Goal: Navigation & Orientation: Find specific page/section

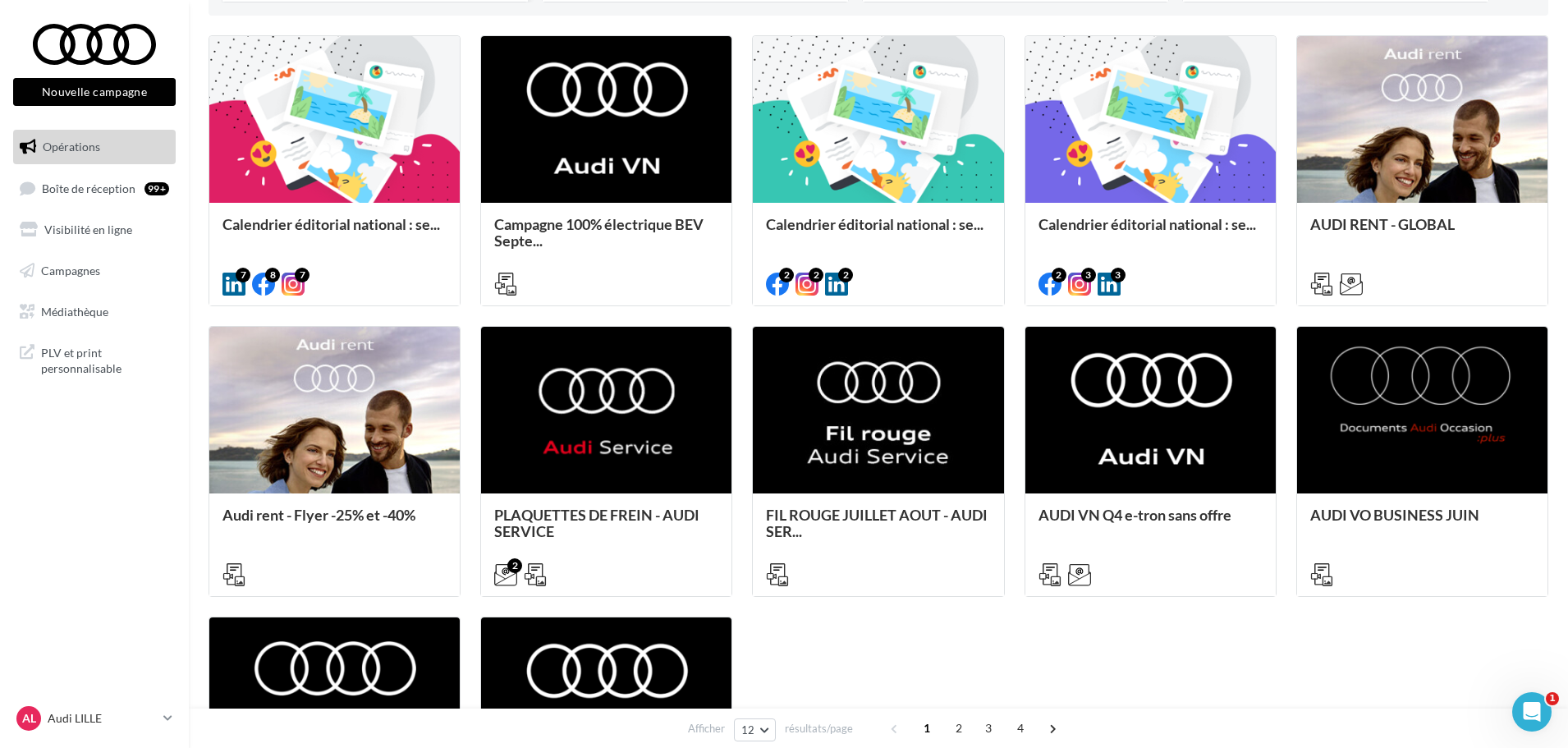
scroll to position [164, 0]
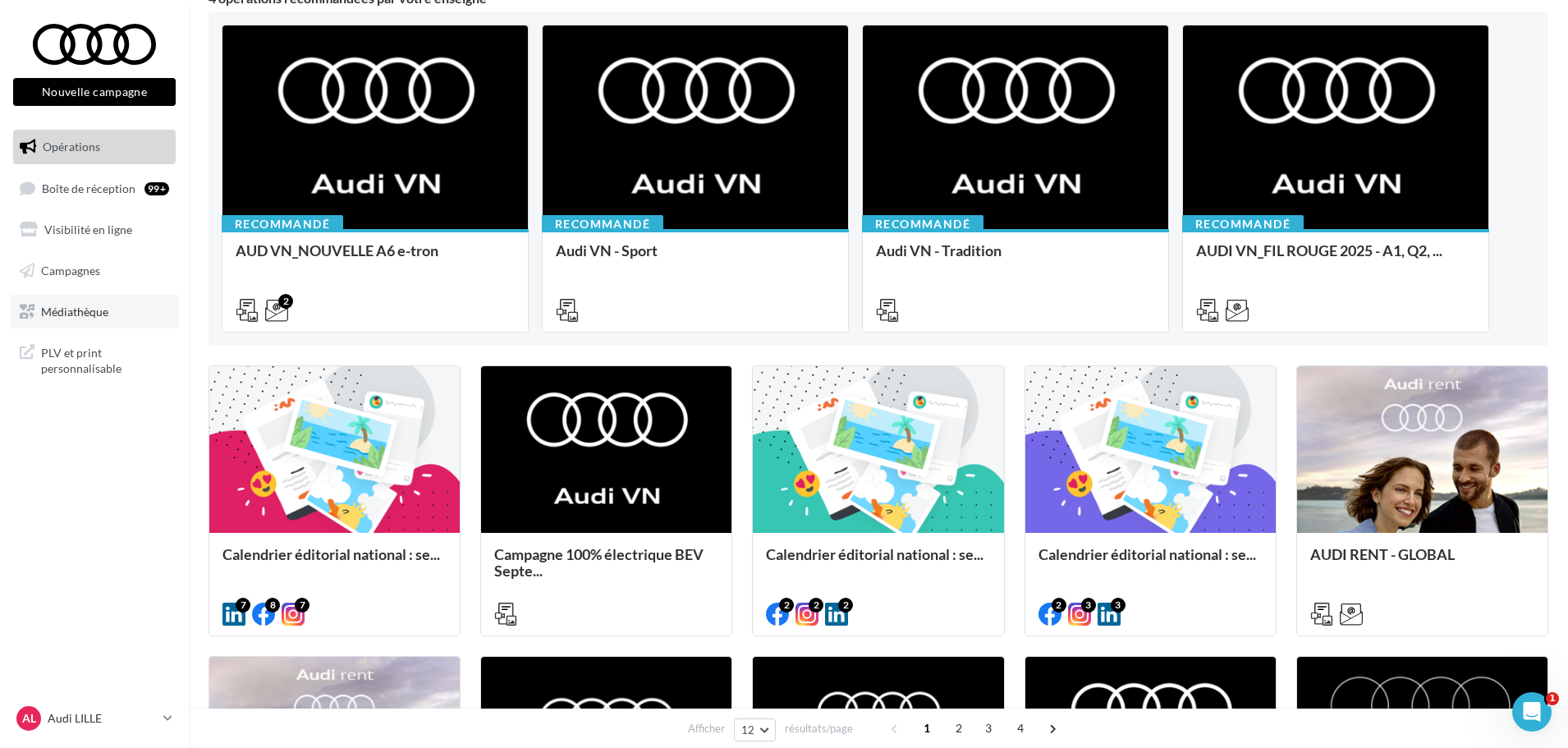
click at [73, 314] on span "Médiathèque" at bounding box center [74, 311] width 67 height 14
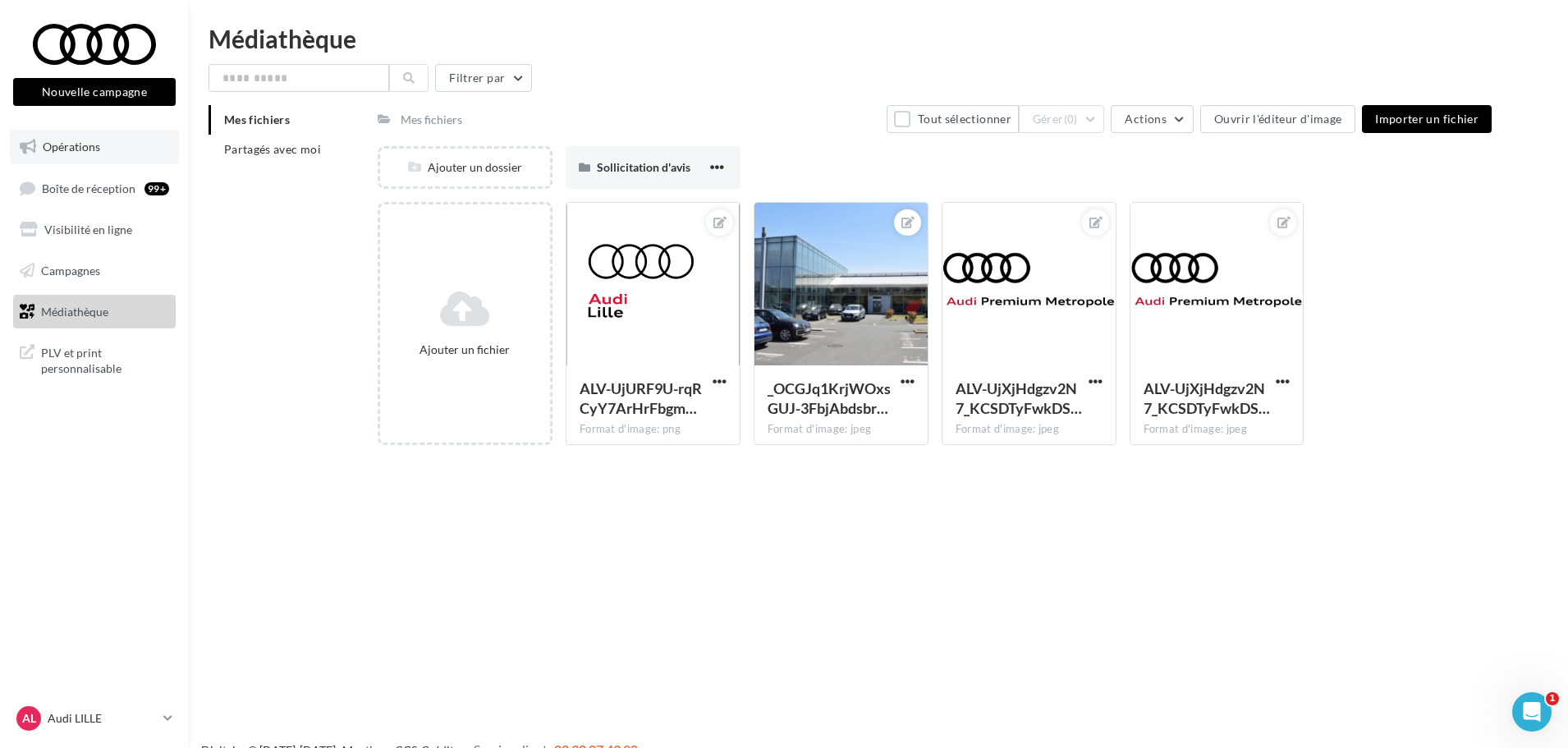
click at [86, 151] on span "Opérations" at bounding box center [71, 146] width 57 height 14
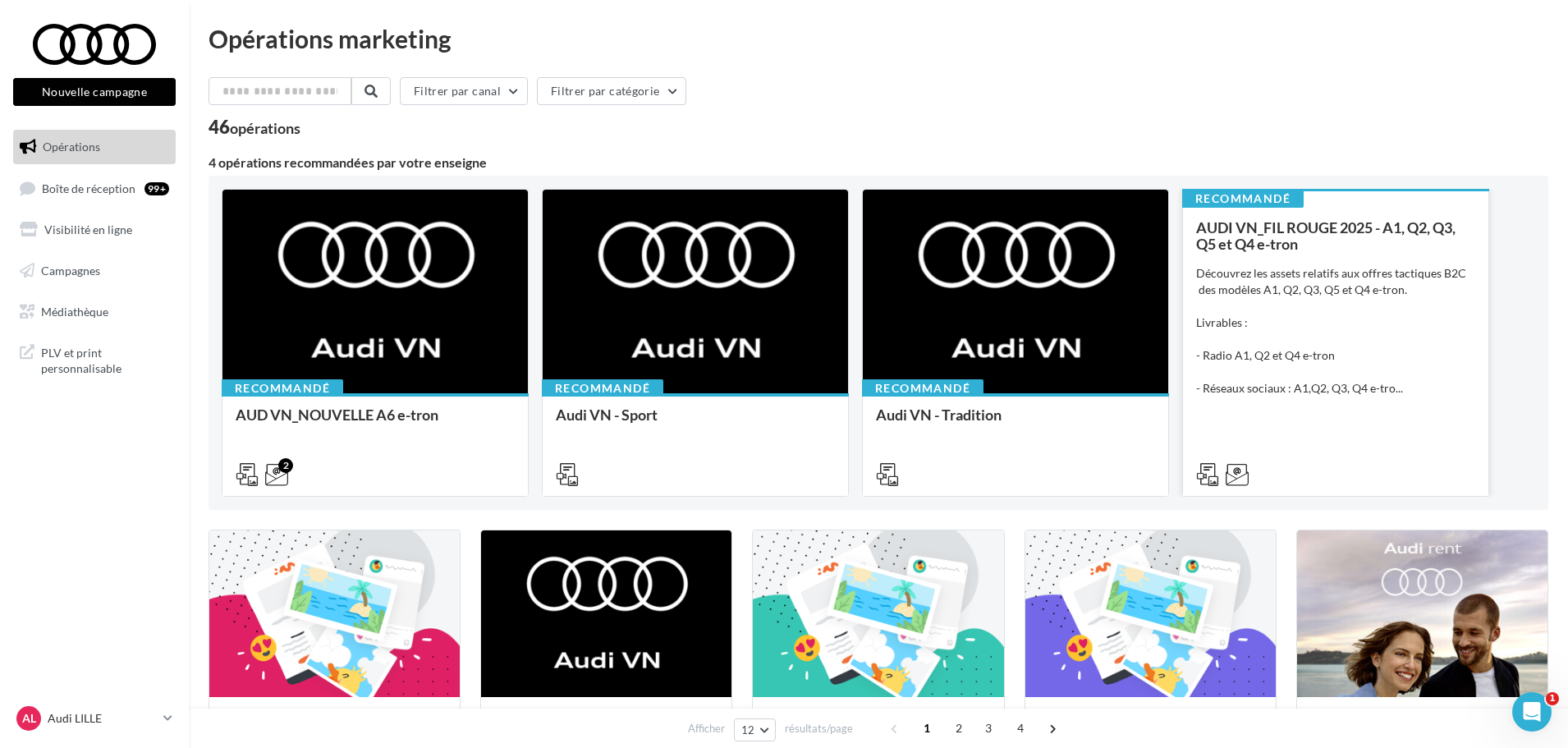
click at [1406, 357] on div "Découvrez les assets relatifs aux offres tactiques B2C des modèles A1, Q2, Q3, …" at bounding box center [1336, 331] width 279 height 131
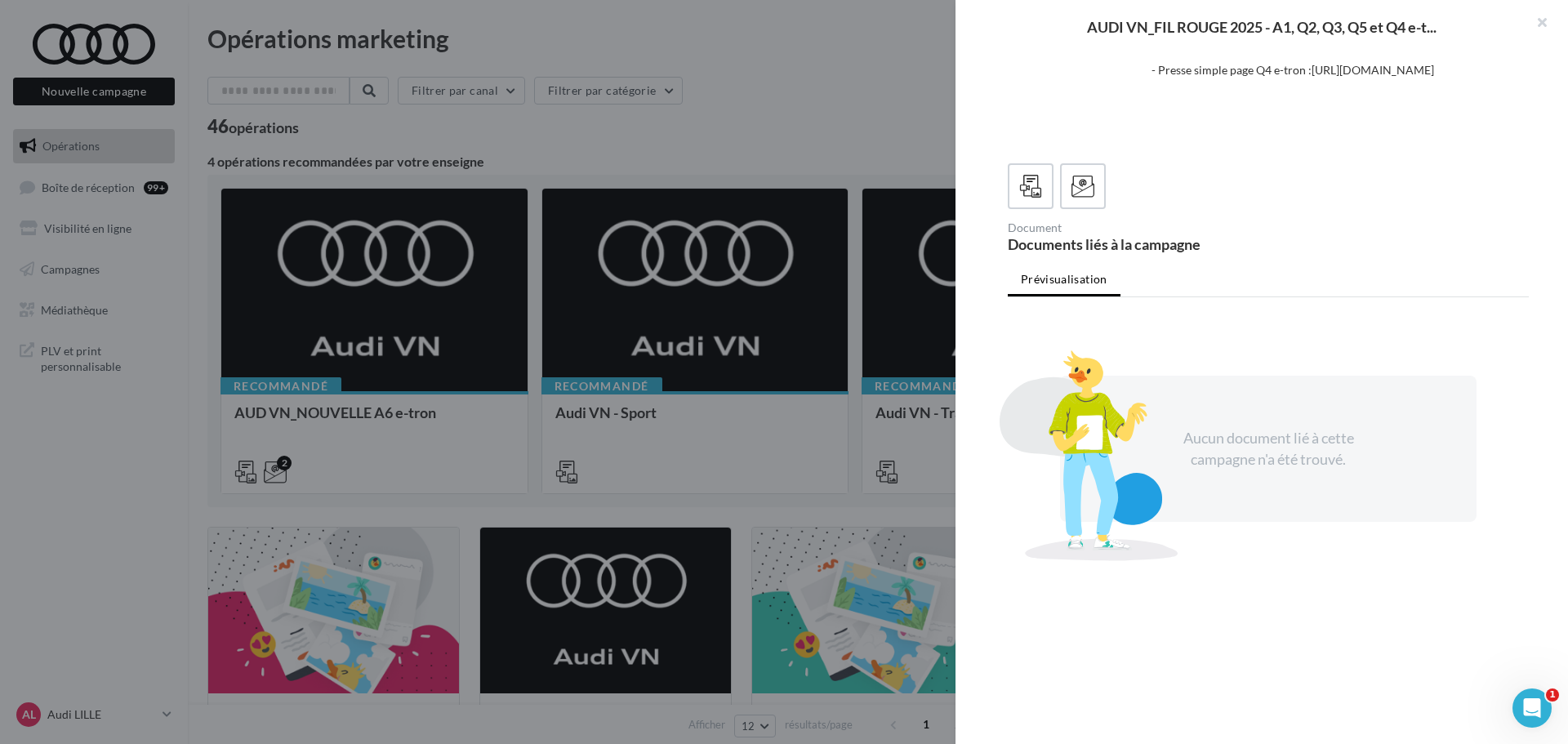
scroll to position [341, 0]
click at [1081, 178] on icon at bounding box center [1083, 186] width 23 height 23
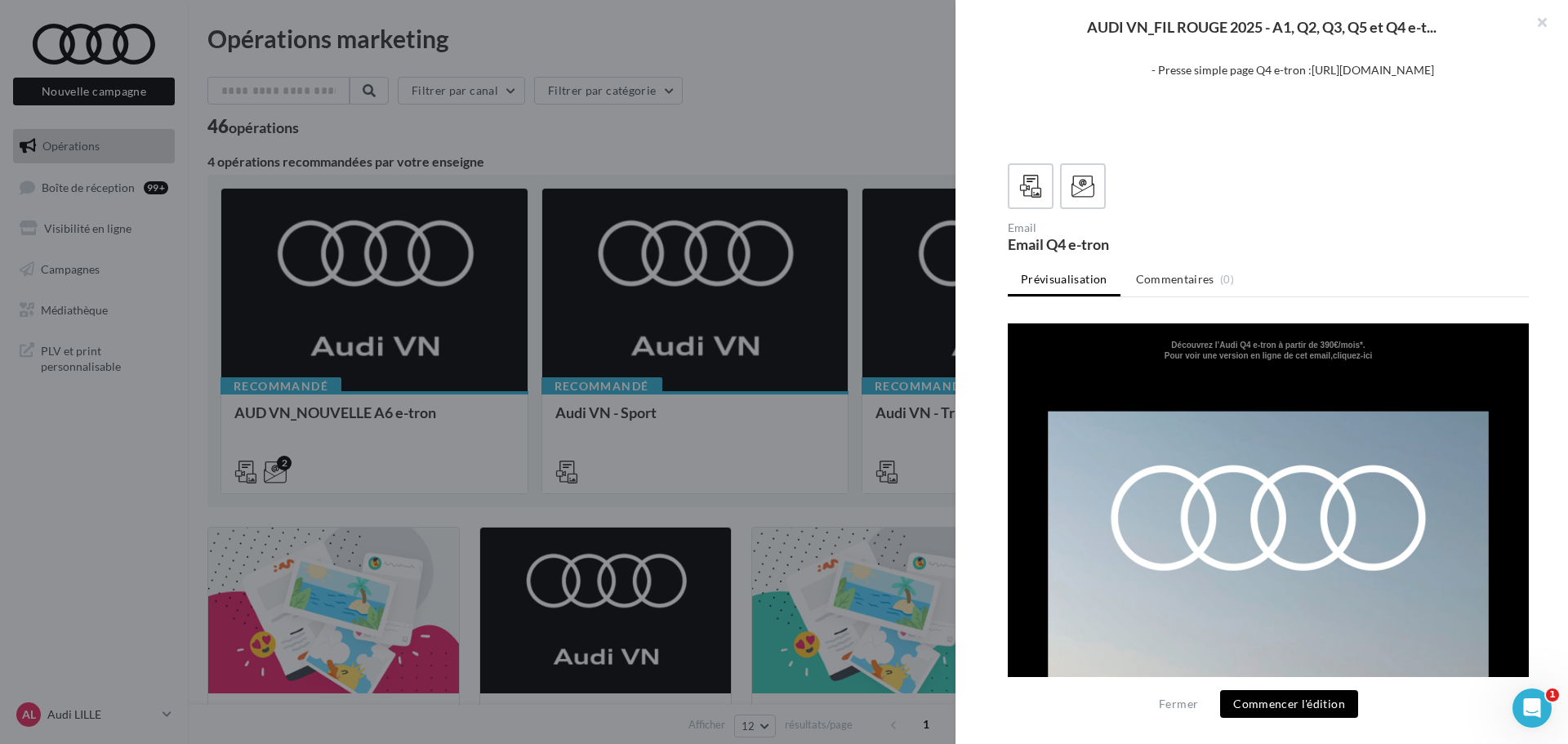
click at [547, 123] on div at bounding box center [784, 372] width 1568 height 744
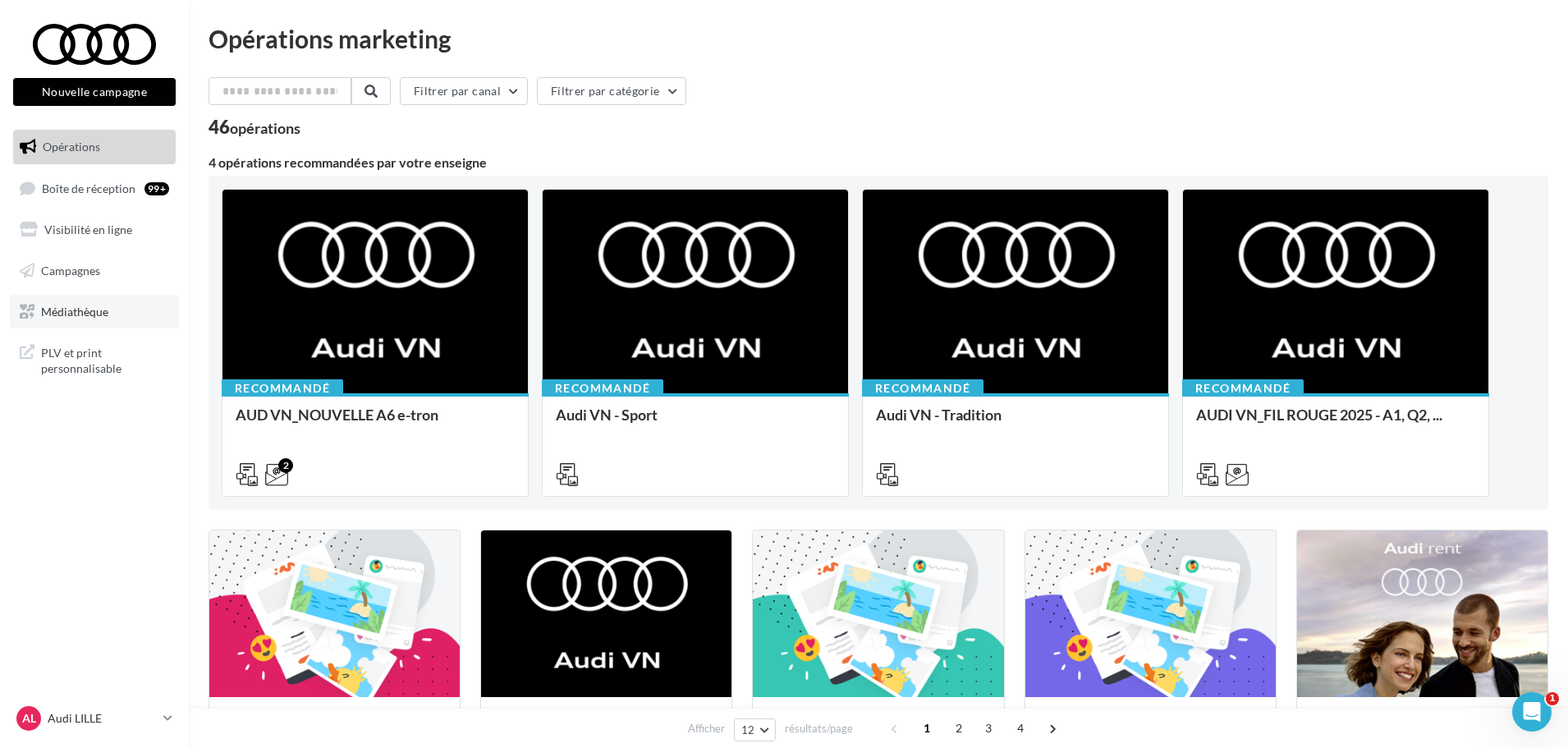
click at [89, 304] on span "Médiathèque" at bounding box center [74, 311] width 67 height 14
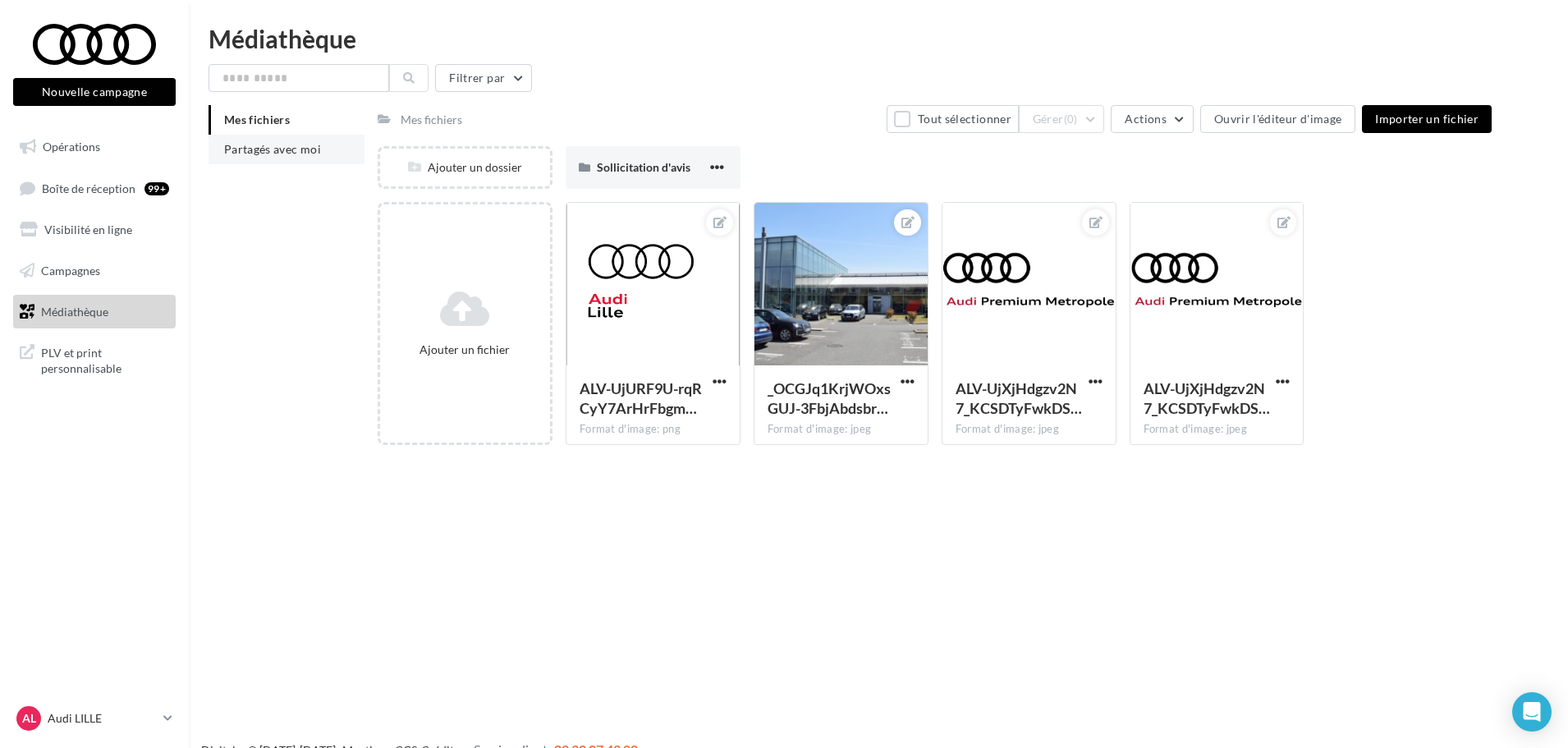
click at [261, 144] on span "Partagés avec moi" at bounding box center [272, 149] width 97 height 14
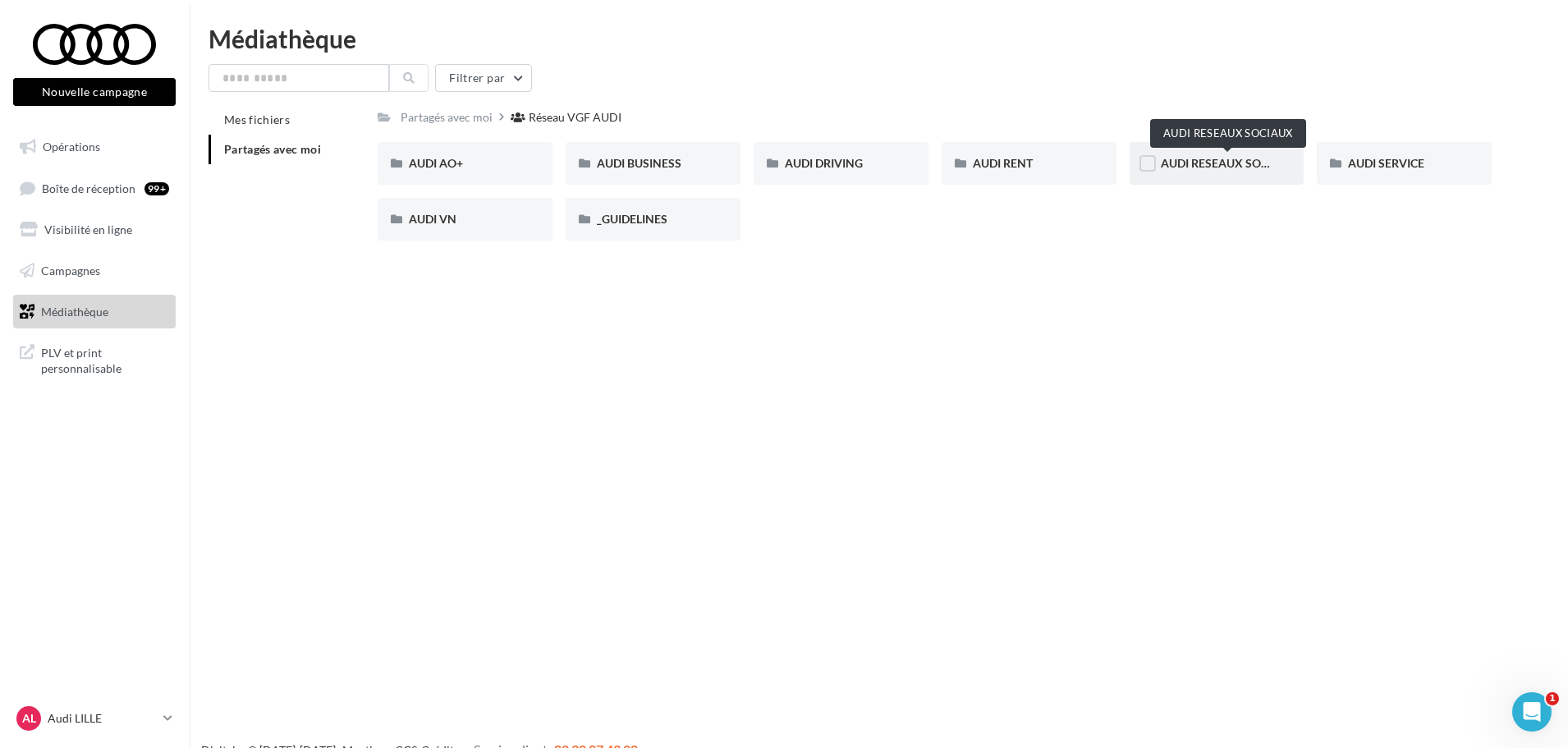
click at [1233, 165] on span "AUDI RESEAUX SOCIAUX" at bounding box center [1229, 163] width 136 height 14
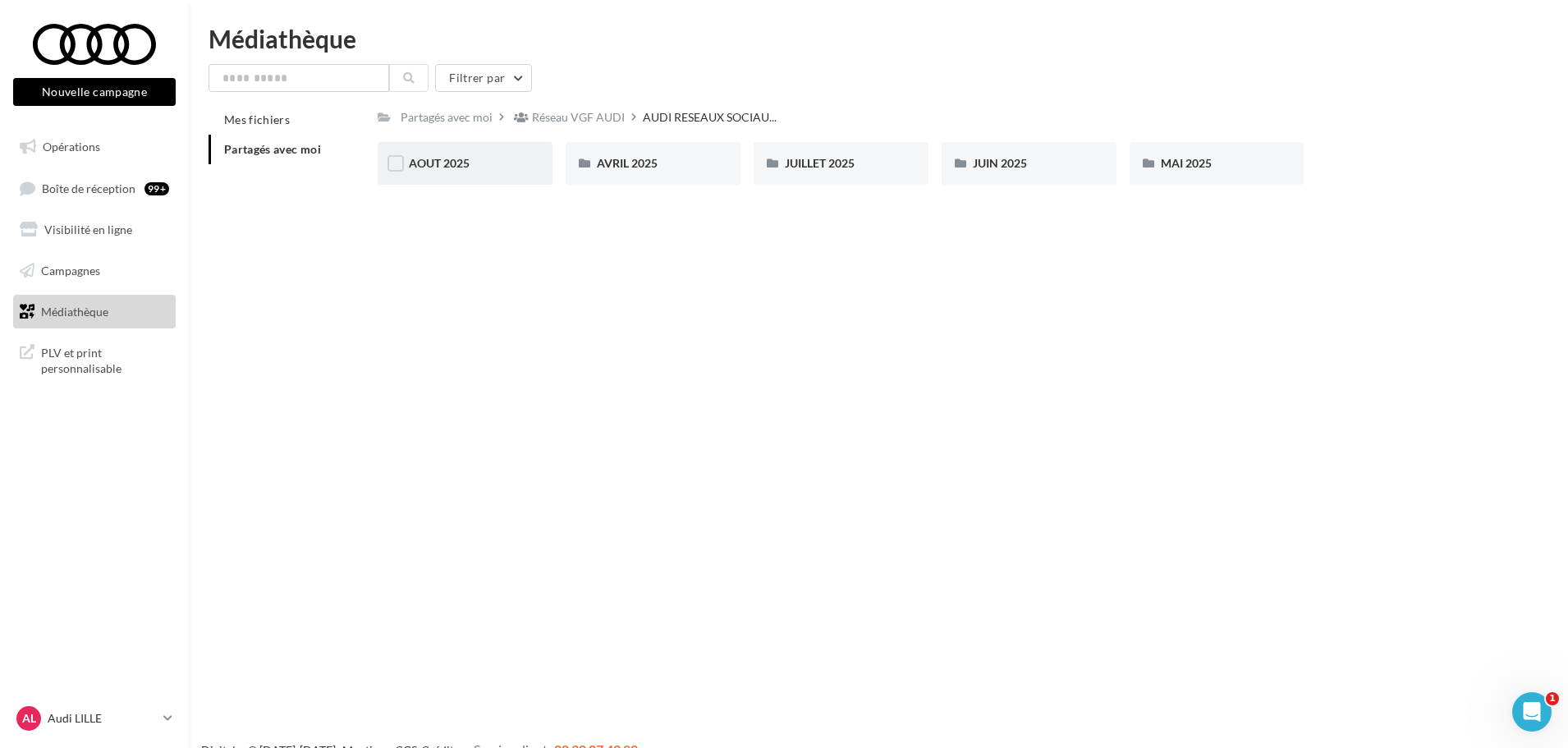
click at [437, 154] on div "AOUT 2025" at bounding box center [465, 163] width 175 height 43
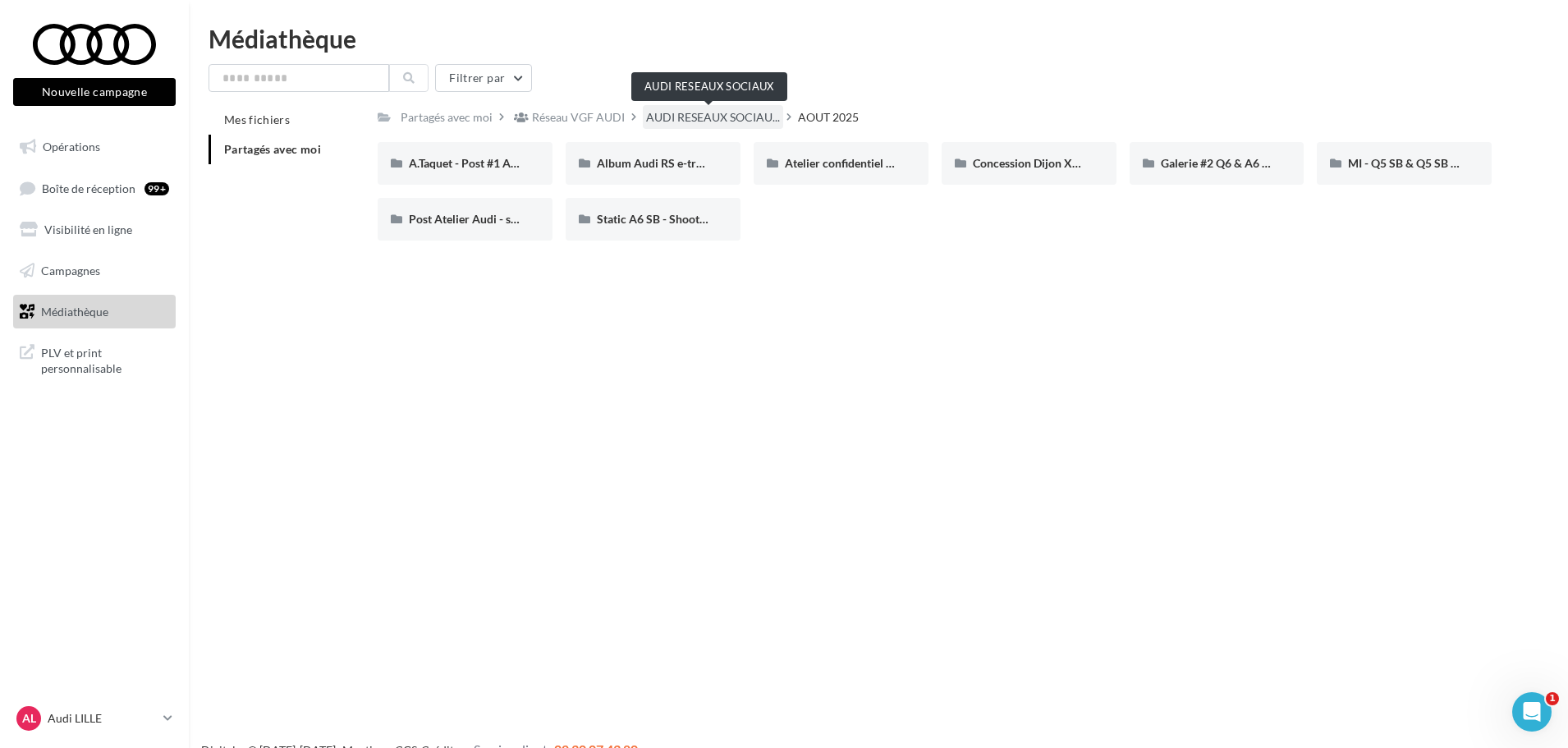
click at [685, 122] on span "AUDI RESEAUX SOCIAU..." at bounding box center [714, 117] width 134 height 17
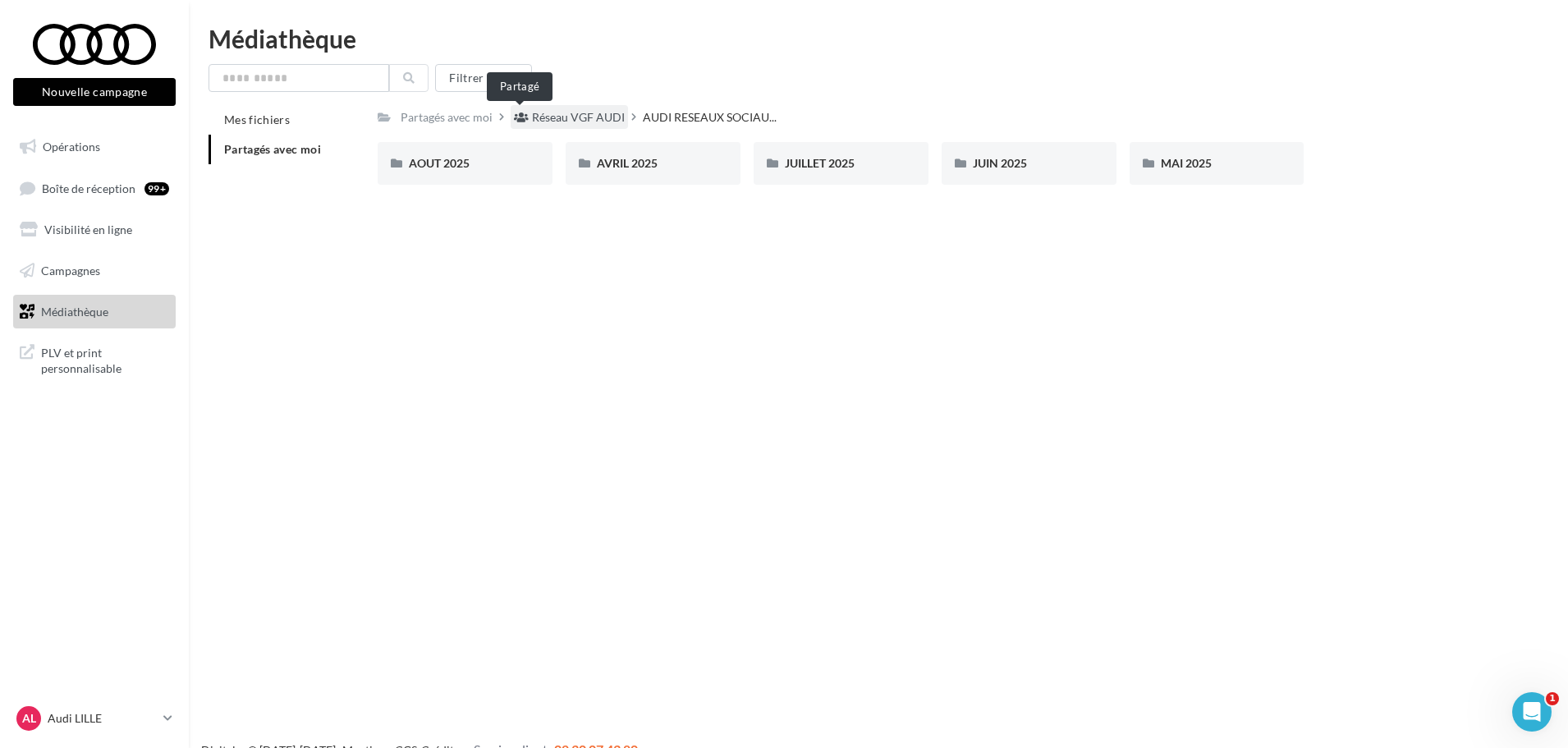
click at [541, 108] on div "Réseau VGF AUDI" at bounding box center [569, 117] width 117 height 23
